Goal: Information Seeking & Learning: Learn about a topic

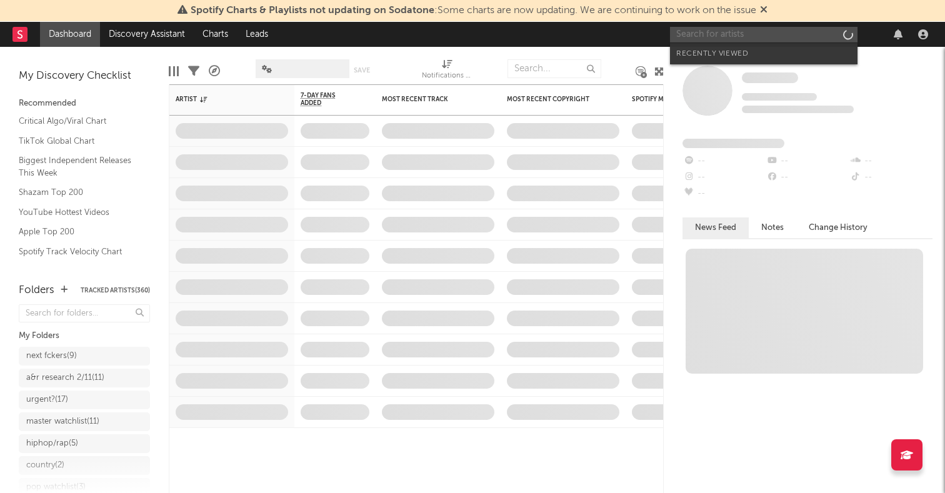
click at [795, 29] on input "text" at bounding box center [763, 35] width 187 height 16
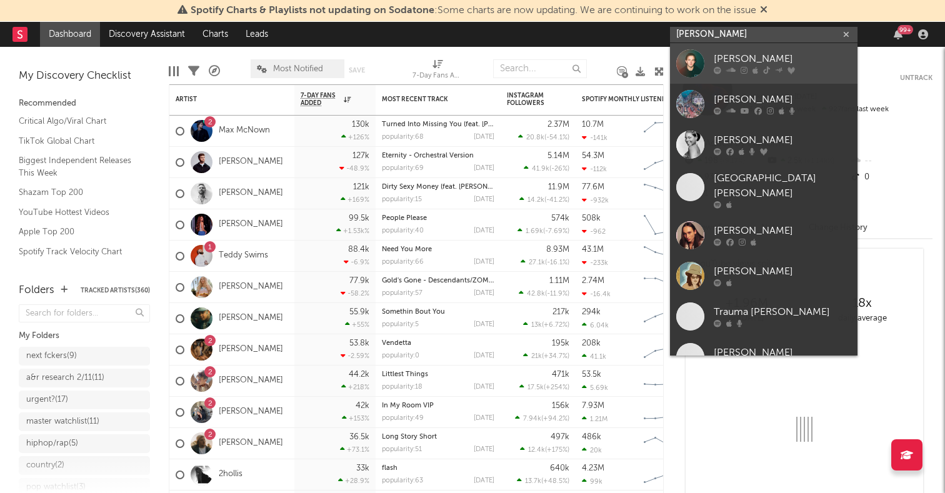
type input "[PERSON_NAME]"
click at [691, 55] on div at bounding box center [690, 63] width 28 height 28
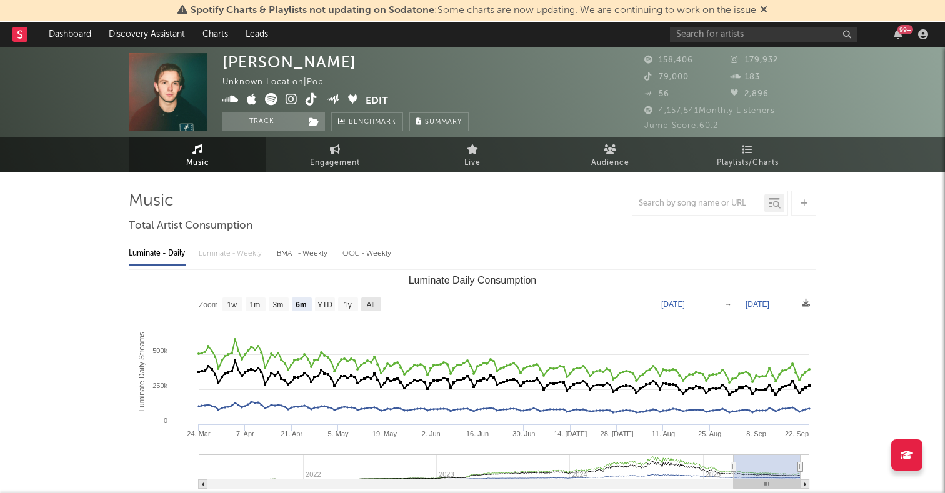
click at [371, 301] on text "All" at bounding box center [370, 305] width 8 height 9
select select "All"
type input "[DATE]"
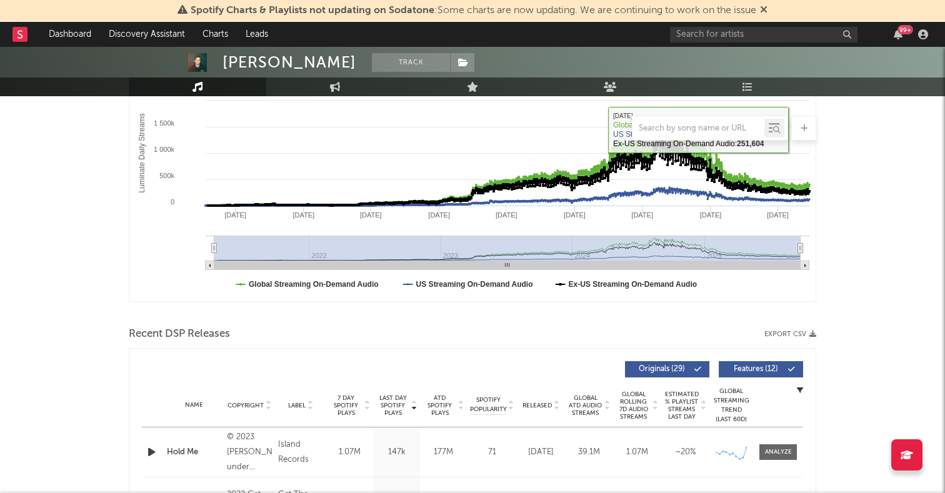
scroll to position [251, 0]
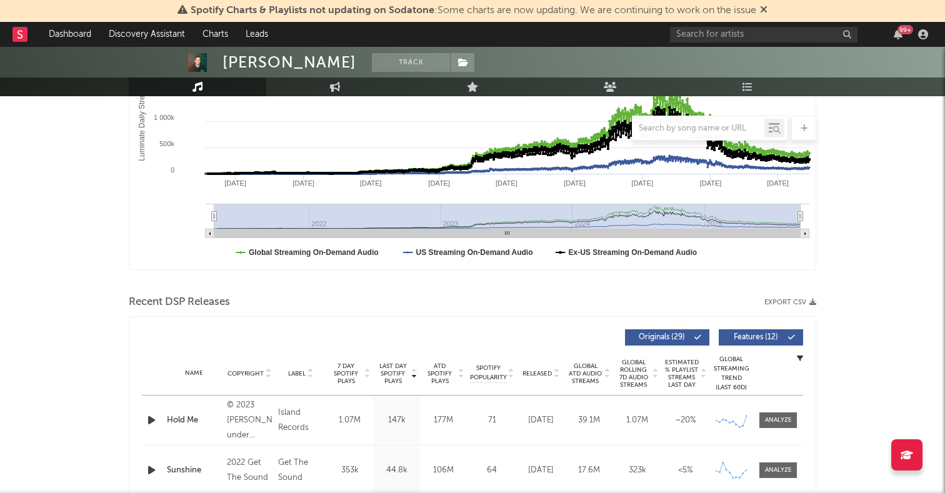
click at [151, 419] on icon "button" at bounding box center [151, 420] width 13 height 16
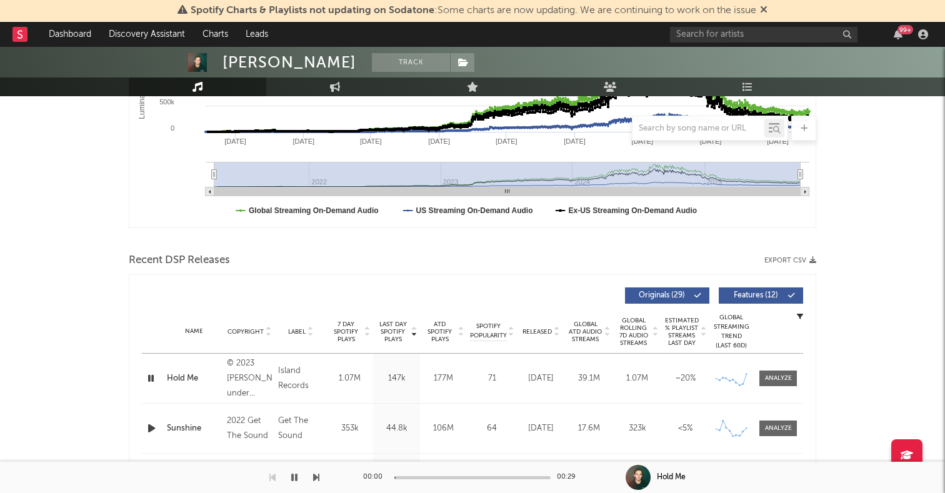
scroll to position [300, 0]
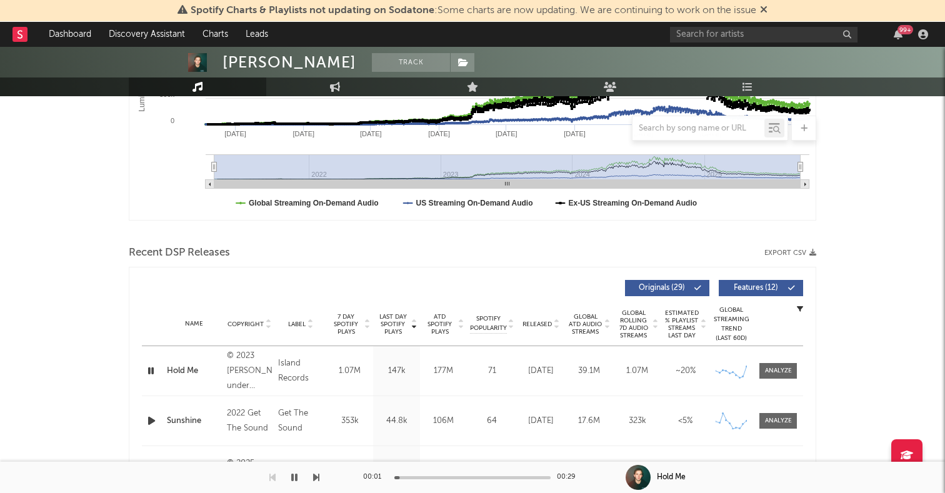
click at [152, 423] on icon "button" at bounding box center [151, 421] width 13 height 16
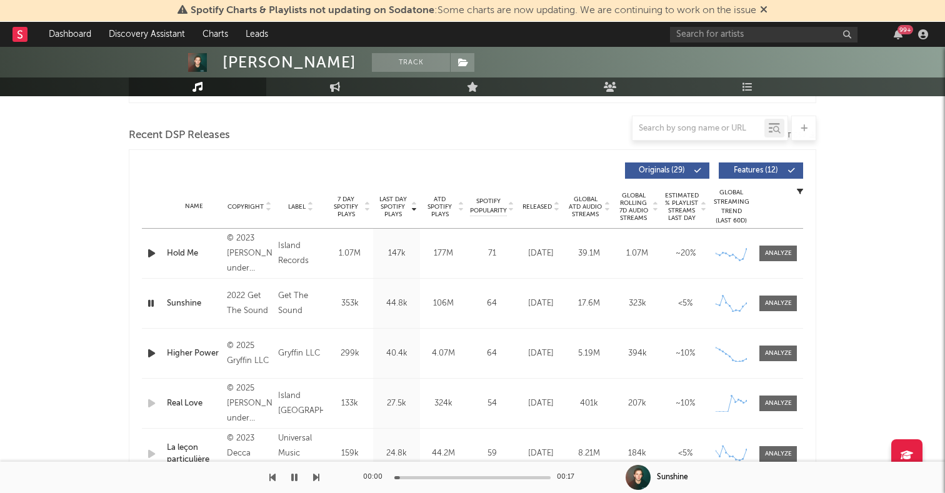
scroll to position [419, 0]
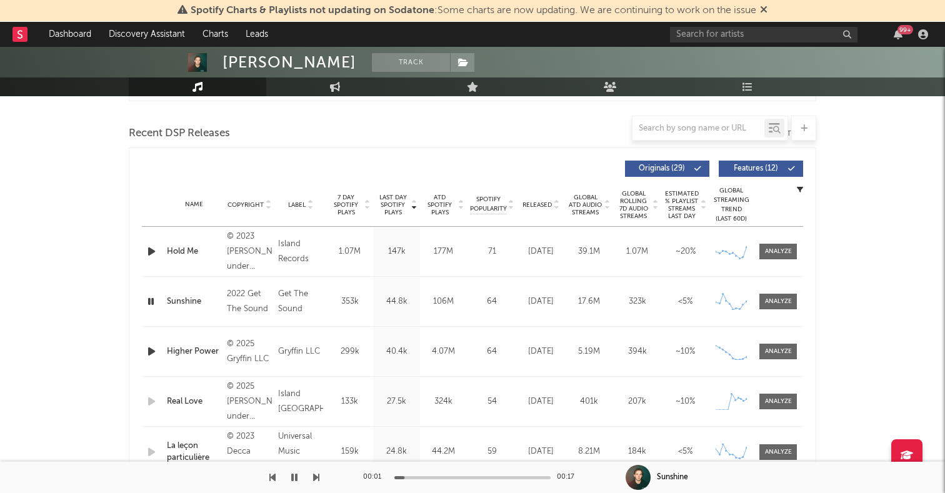
click at [147, 347] on icon "button" at bounding box center [151, 352] width 13 height 16
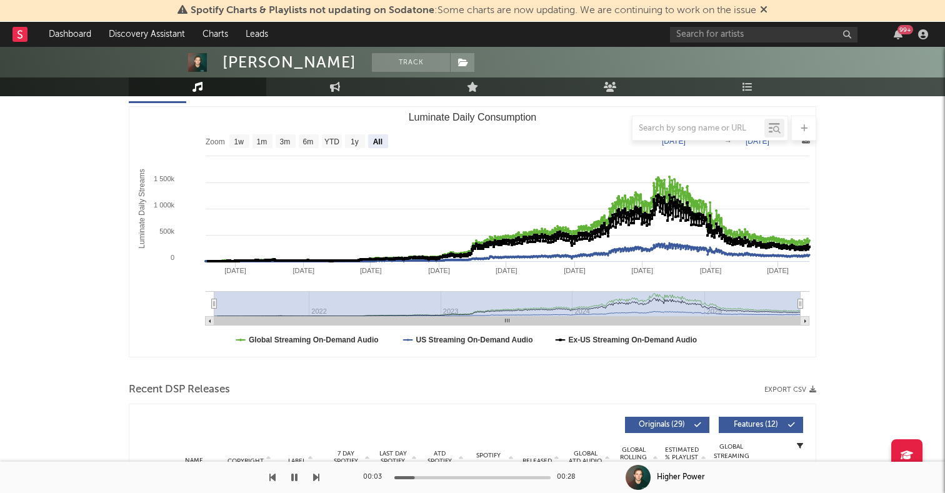
scroll to position [0, 0]
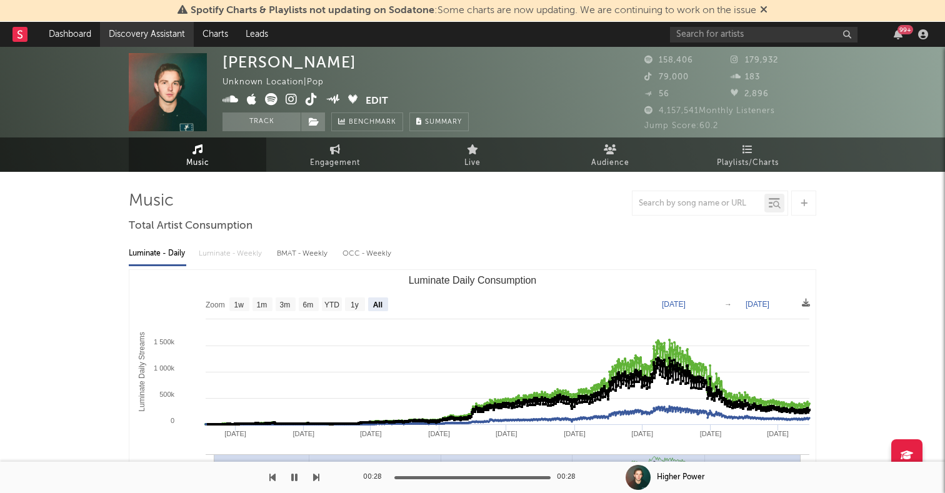
click at [159, 22] on link "Discovery Assistant" at bounding box center [147, 34] width 94 height 25
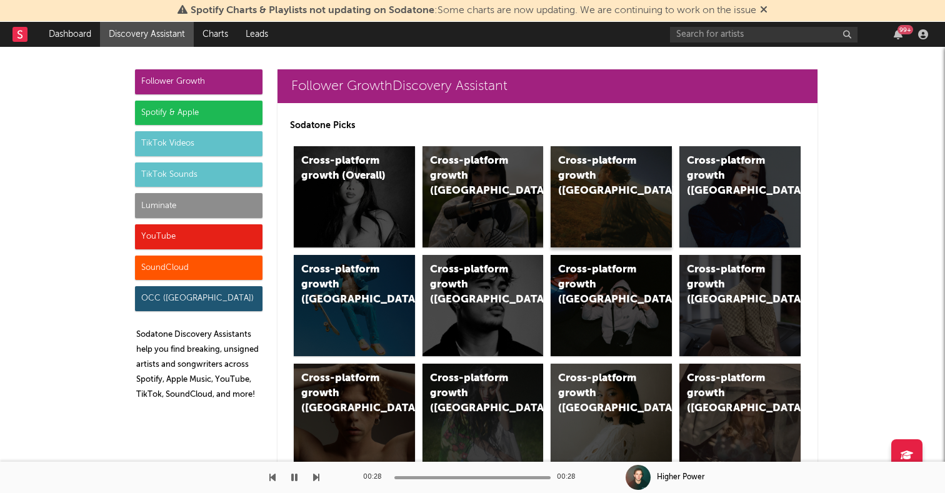
click at [561, 156] on div "Cross-platform growth ([GEOGRAPHIC_DATA])" at bounding box center [600, 176] width 85 height 45
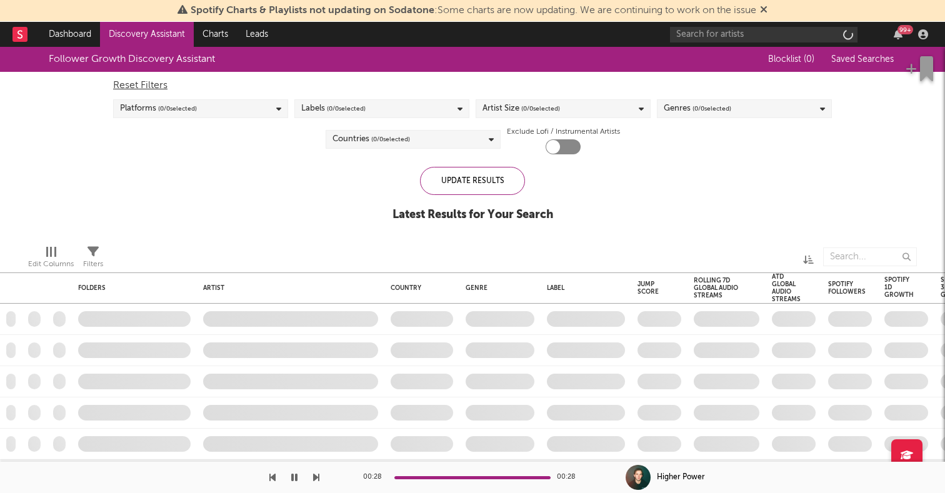
checkbox input "true"
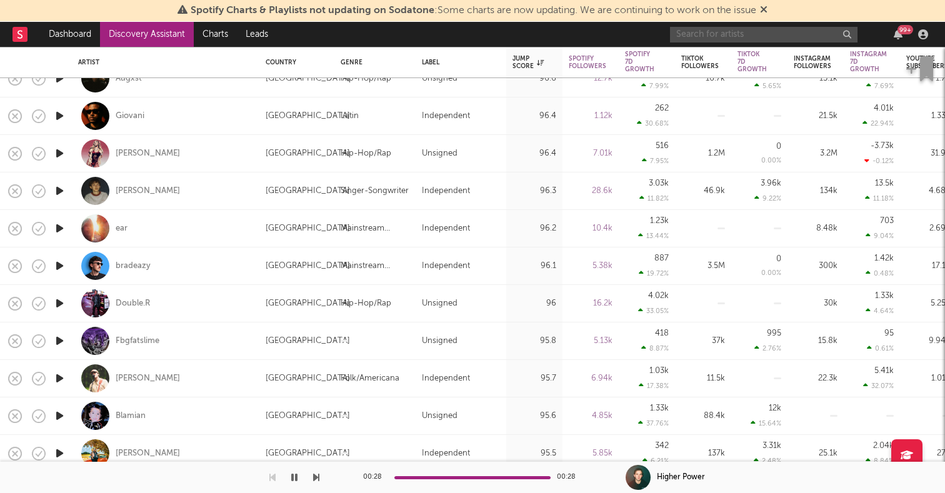
click at [710, 32] on input "text" at bounding box center [763, 35] width 187 height 16
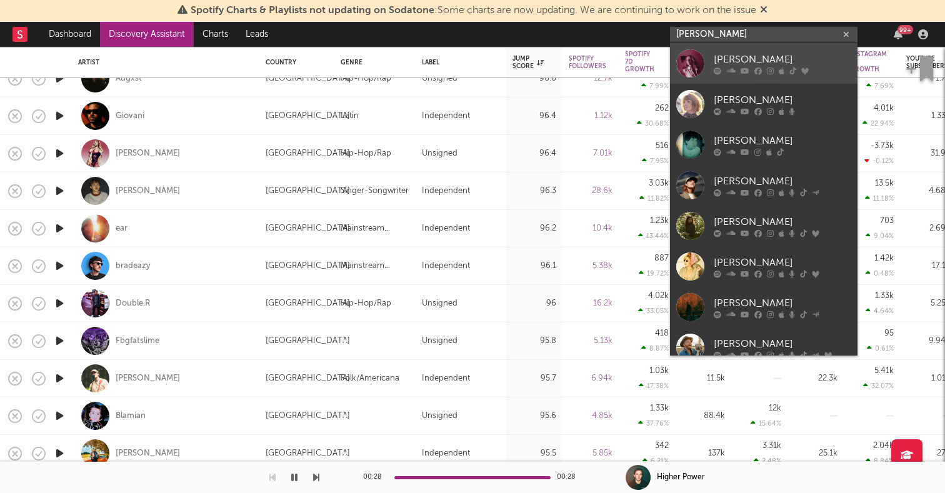
type input "[PERSON_NAME]"
click at [695, 61] on div at bounding box center [690, 63] width 28 height 28
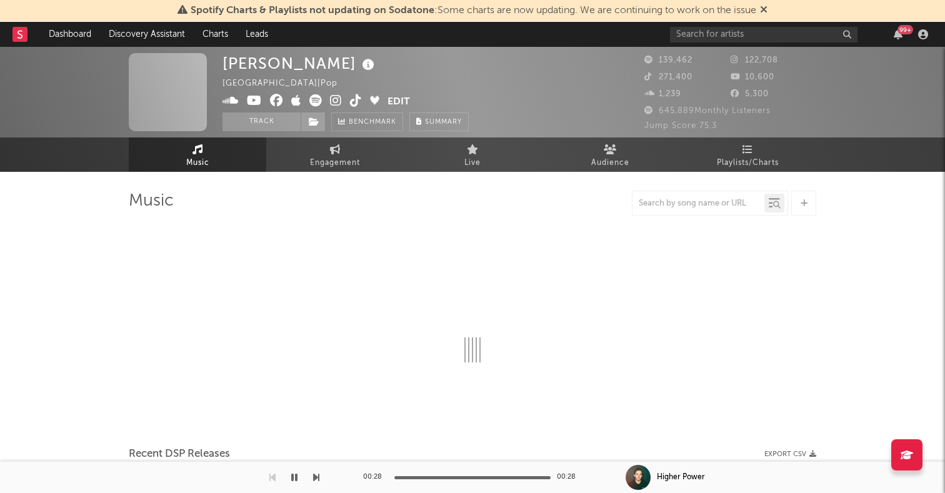
select select "6m"
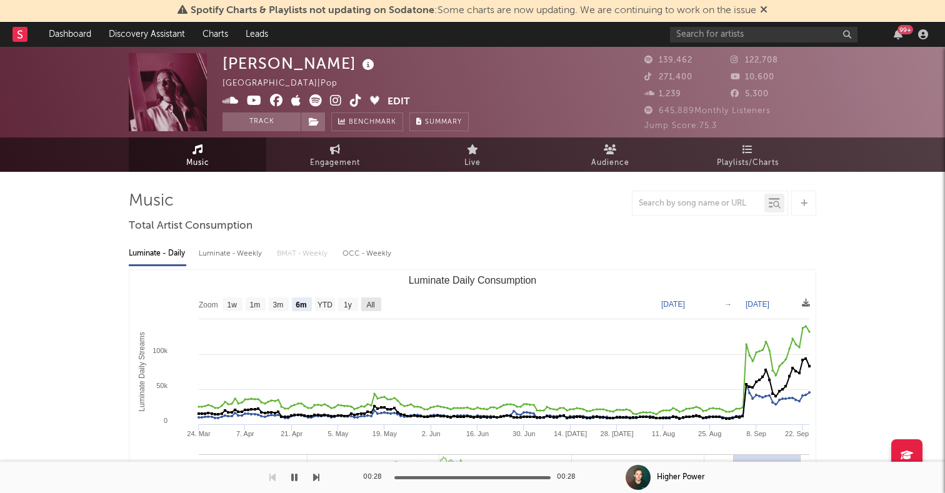
click at [374, 304] on text "All" at bounding box center [370, 305] width 8 height 9
select select "All"
type input "[DATE]"
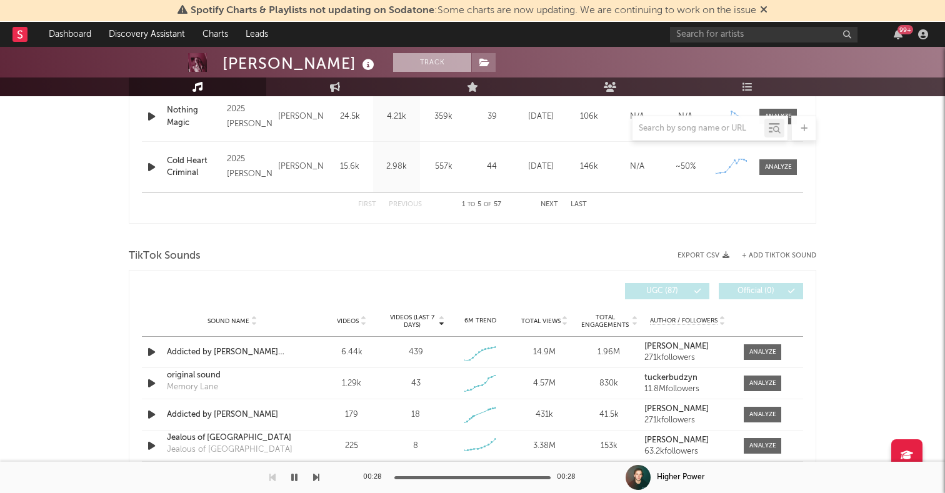
scroll to position [705, 0]
